Goal: Task Accomplishment & Management: Manage account settings

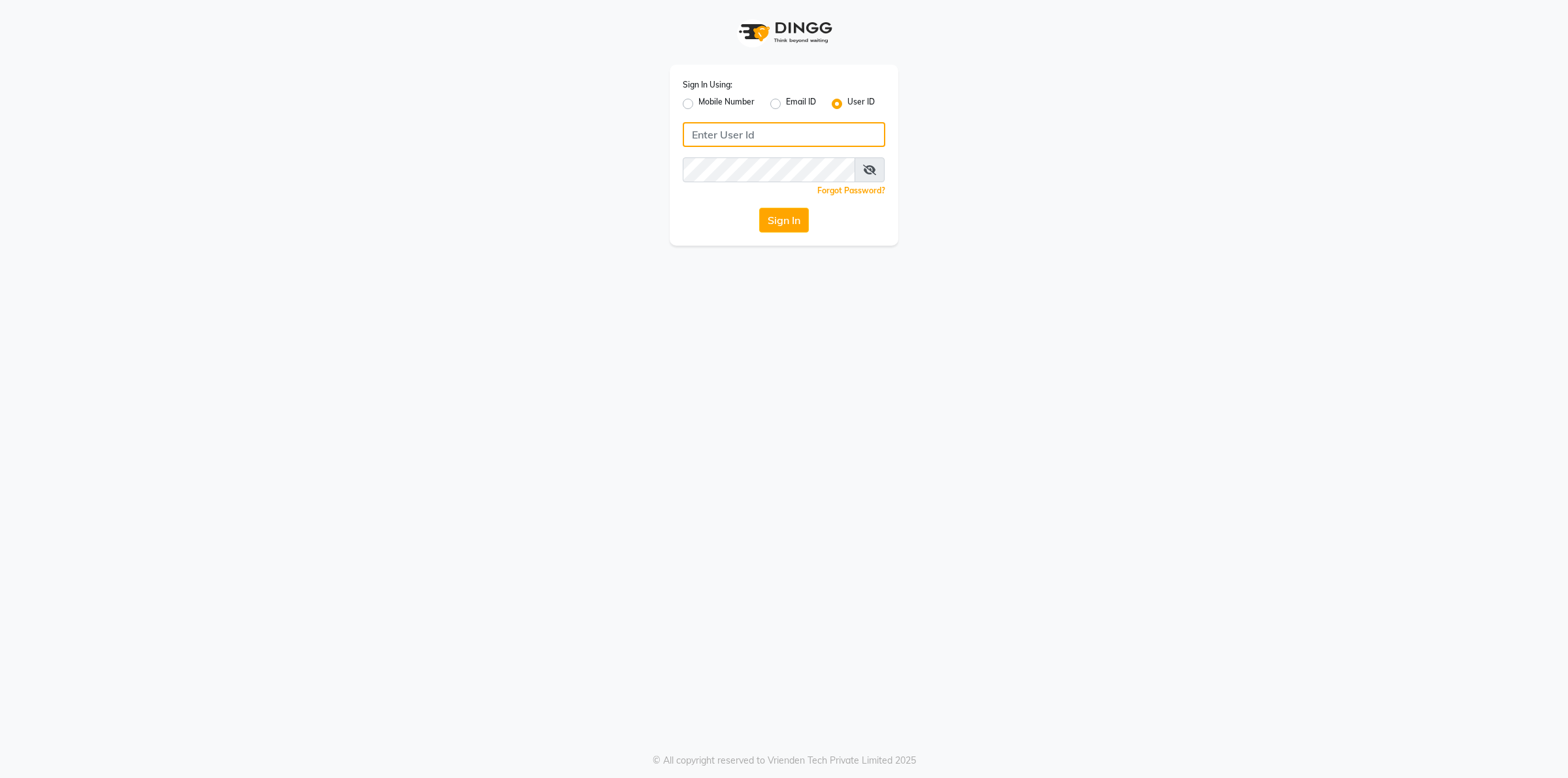
drag, startPoint x: 0, startPoint y: 0, endPoint x: 740, endPoint y: 128, distance: 751.0
click at [740, 128] on input "Username" at bounding box center [784, 134] width 202 height 25
type input "naturals"
click at [759, 208] on button "Sign In" at bounding box center [784, 220] width 49 height 25
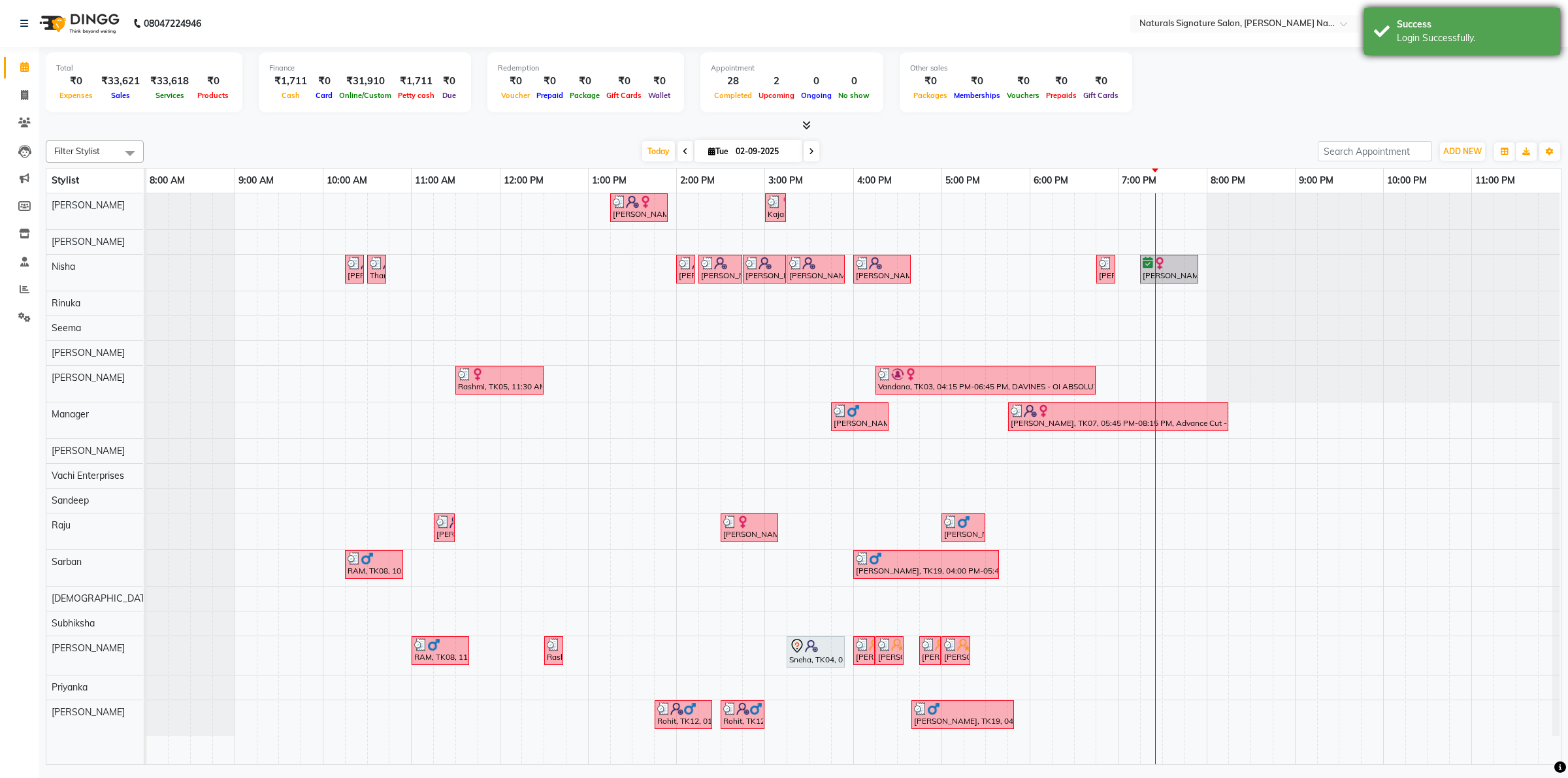
click at [1401, 48] on div "Success Login Successfully." at bounding box center [1462, 31] width 196 height 47
click at [1376, 25] on icon at bounding box center [1374, 23] width 12 height 13
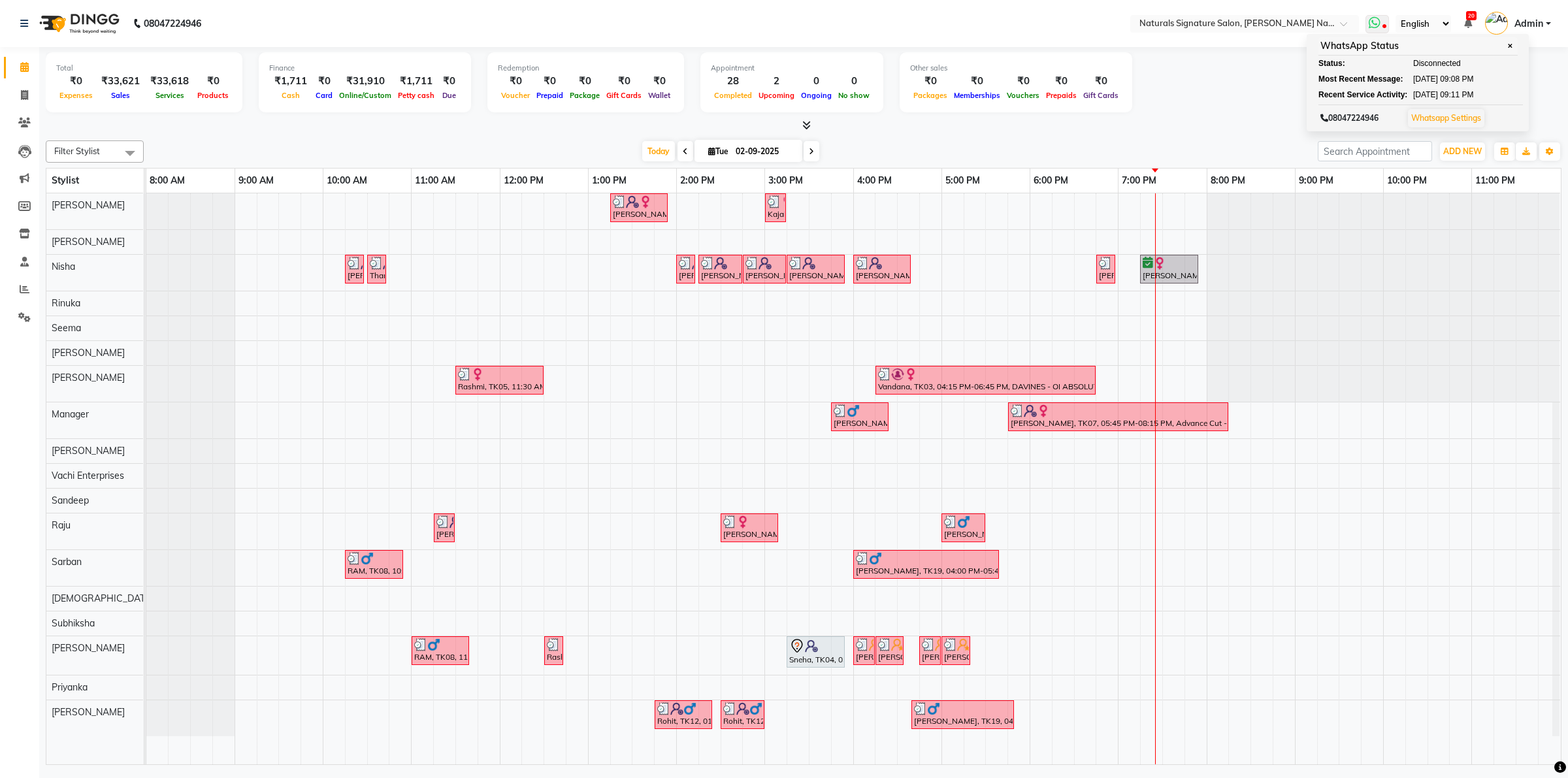
click at [1432, 113] on link "Whatsapp Settings" at bounding box center [1445, 117] width 70 height 10
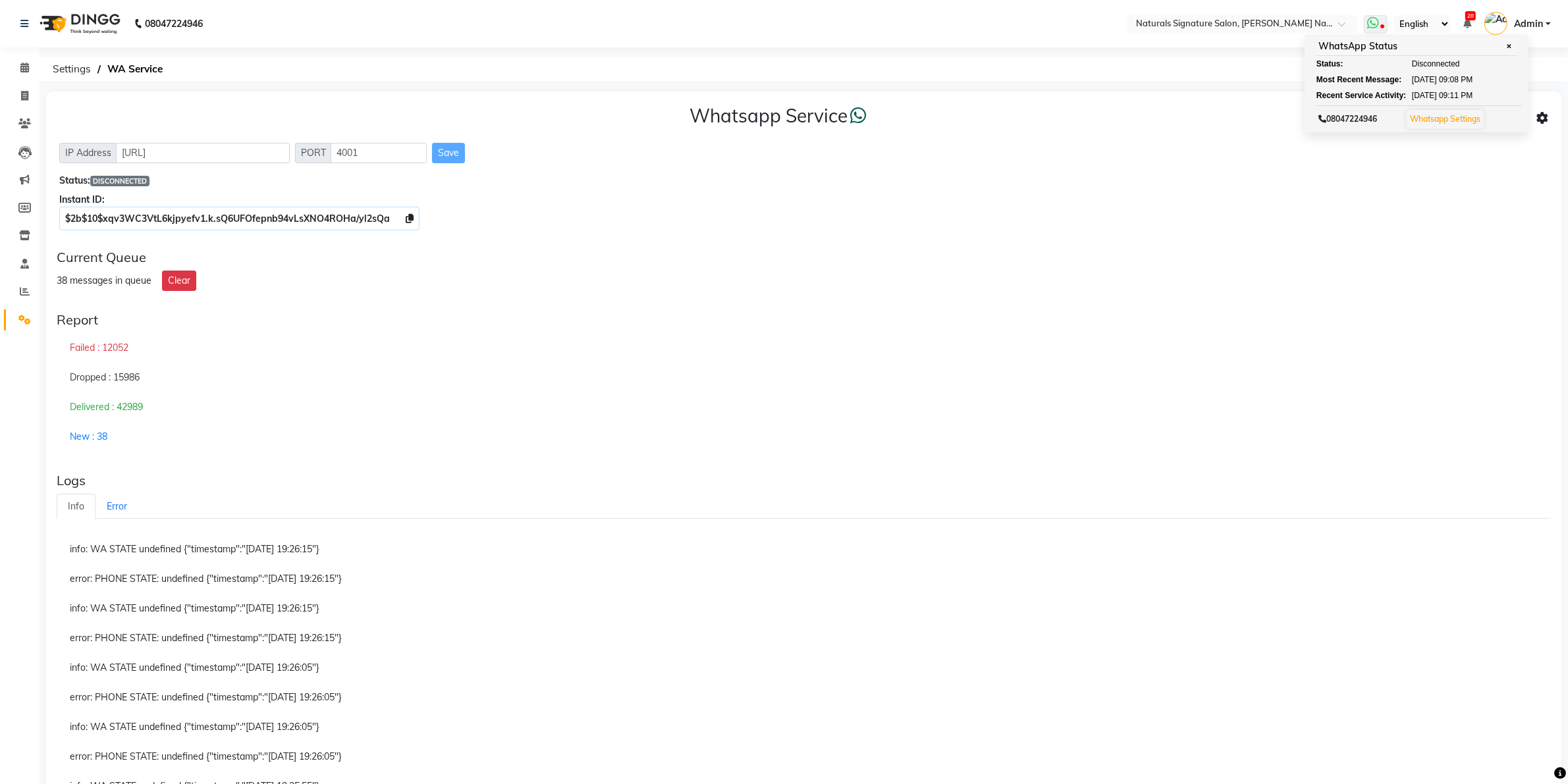
click at [1460, 119] on link "Whatsapp Settings" at bounding box center [1445, 118] width 70 height 10
click at [1543, 113] on icon at bounding box center [1543, 118] width 12 height 12
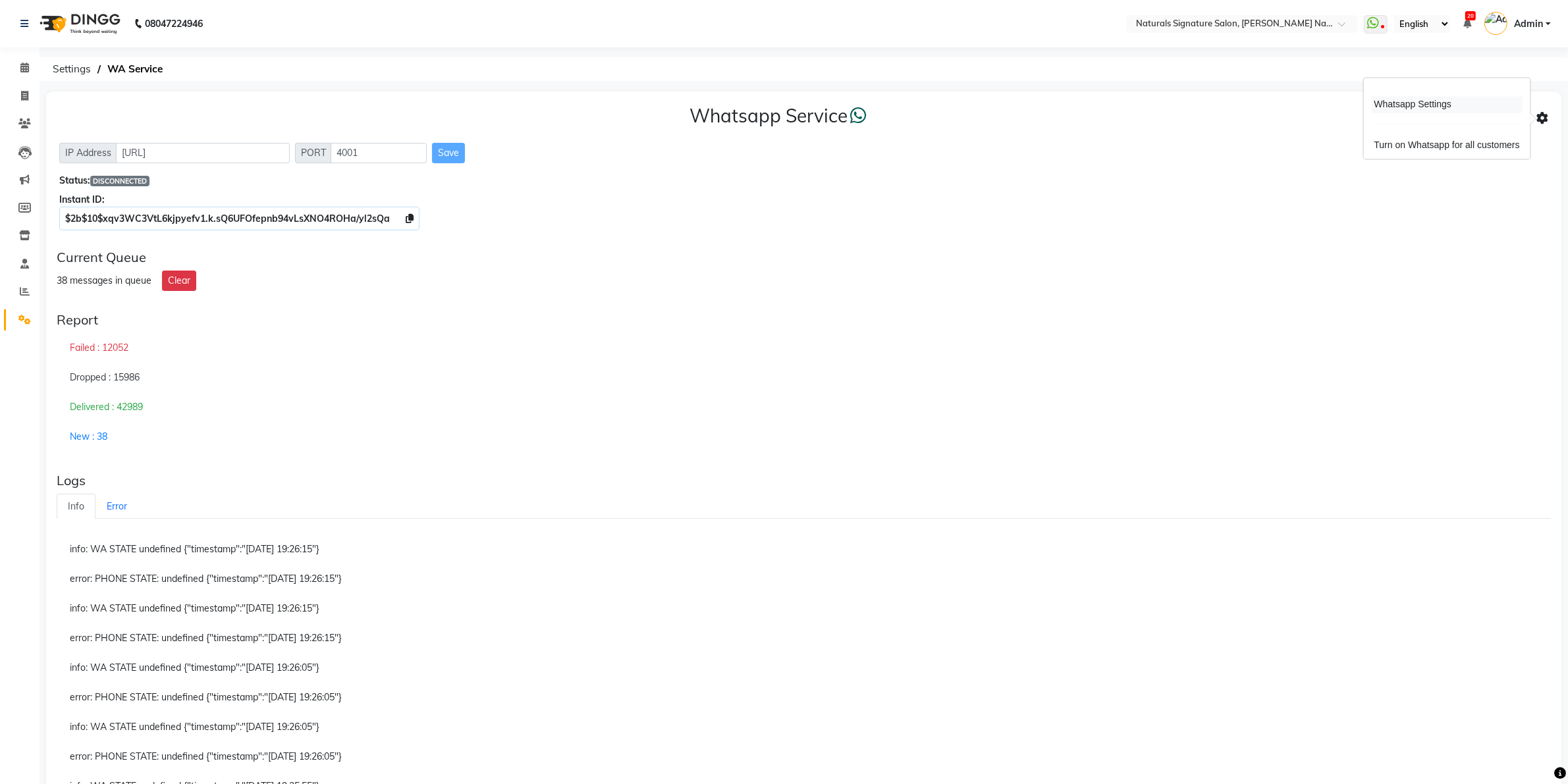
drag, startPoint x: 1413, startPoint y: 106, endPoint x: 1376, endPoint y: 114, distance: 37.9
click at [1413, 106] on div "Whatsapp Settings" at bounding box center [1447, 105] width 151 height 17
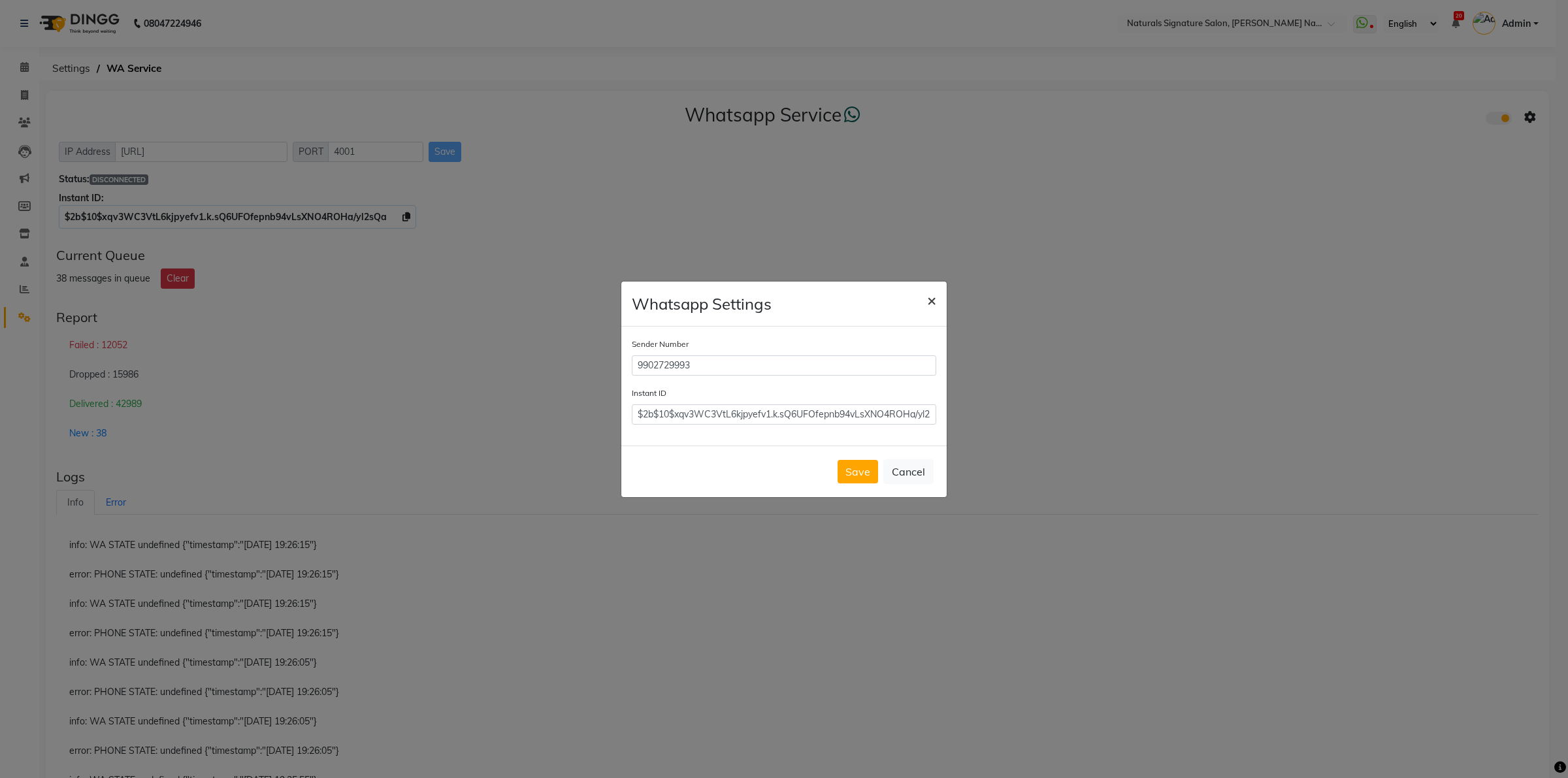
click at [928, 299] on span "×" at bounding box center [932, 299] width 9 height 20
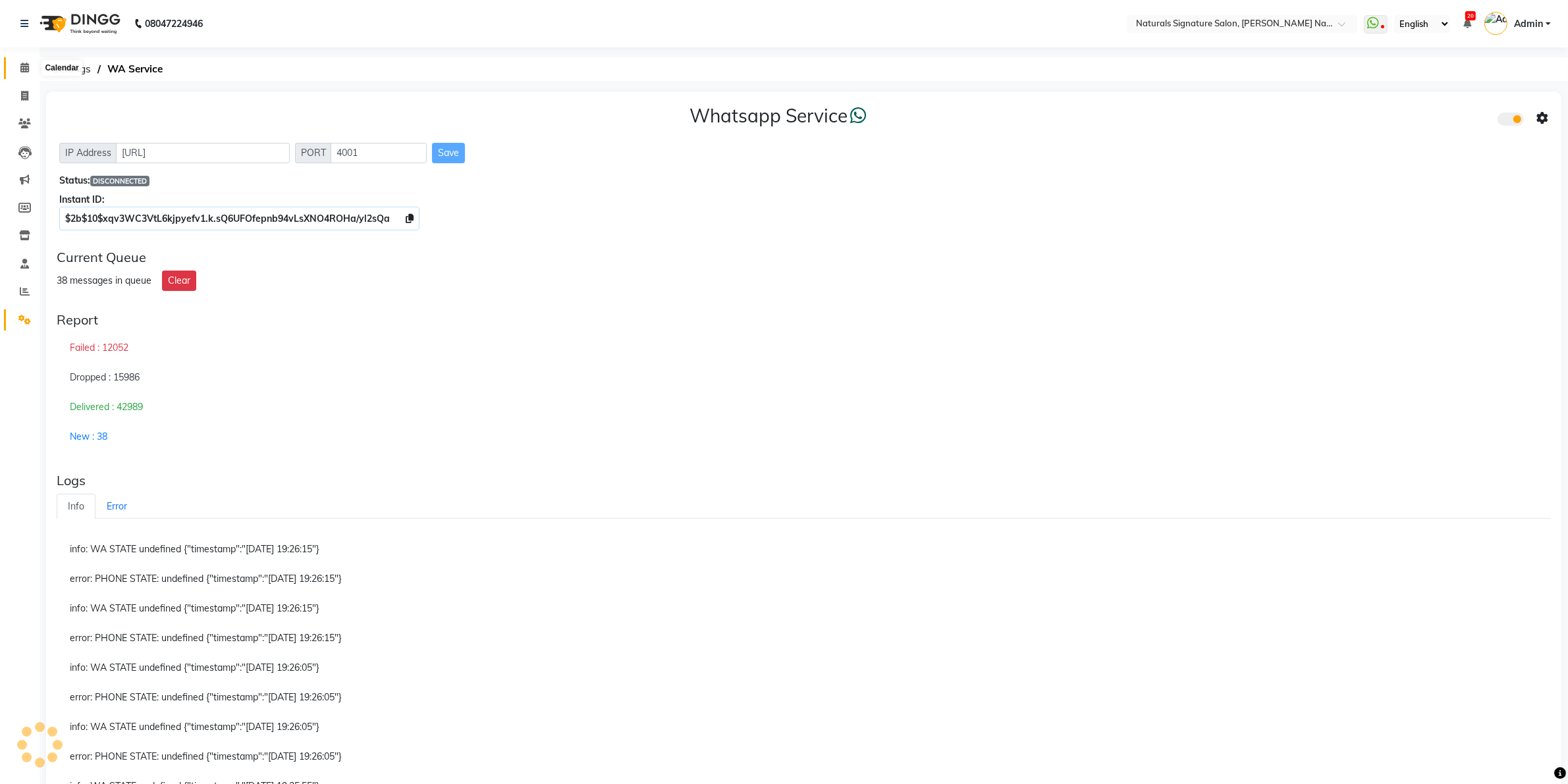
click at [25, 73] on span at bounding box center [24, 68] width 23 height 15
